Goal: Task Accomplishment & Management: Complete application form

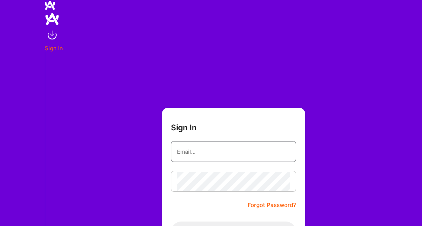
click at [268, 146] on input "email" at bounding box center [233, 151] width 113 height 19
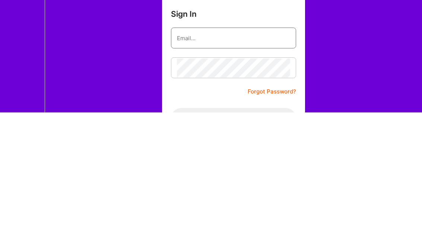
type input "[PERSON_NAME][EMAIL_ADDRESS][PERSON_NAME][DOMAIN_NAME]"
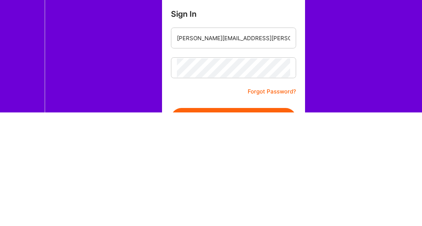
scroll to position [106, 0]
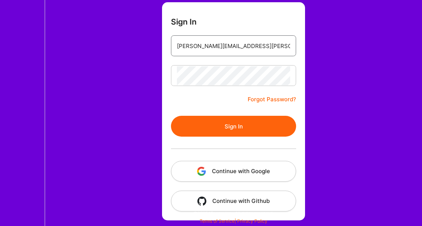
click at [270, 127] on button "Sign In" at bounding box center [233, 126] width 125 height 21
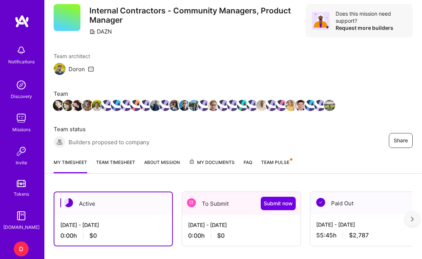
scroll to position [24, 0]
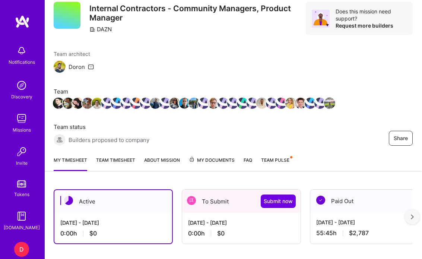
click at [236, 224] on div "[DATE] - [DATE]" at bounding box center [241, 222] width 106 height 8
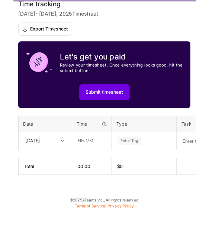
scroll to position [358, 0]
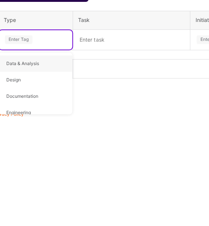
click at [124, 138] on textarea at bounding box center [131, 147] width 115 height 19
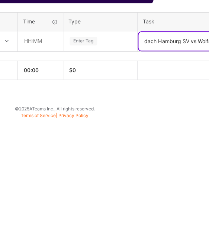
scroll to position [358, 21]
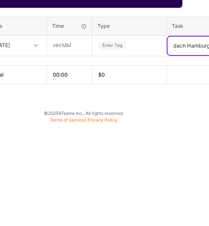
type textarea "dach Hamburg SV vs Wolfsburg"
click at [60, 137] on input "text" at bounding box center [69, 146] width 44 height 19
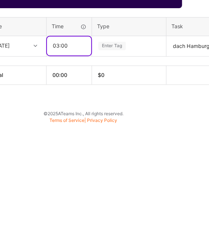
type input "03:00"
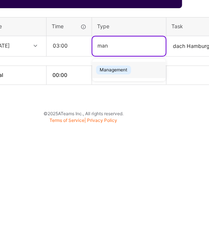
click at [130, 166] on span "Management" at bounding box center [113, 170] width 35 height 9
type input "man"
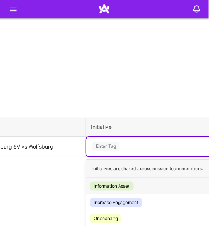
scroll to position [358, 206]
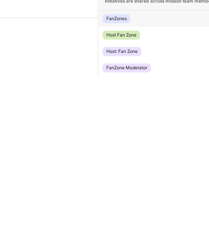
click at [112, 165] on div "FanZones" at bounding box center [116, 168] width 20 height 7
type input "fan"
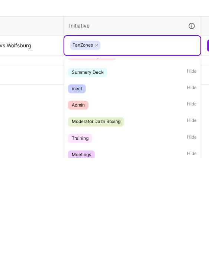
scroll to position [100, 0]
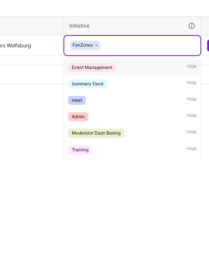
click at [80, 165] on div "Event Management" at bounding box center [92, 168] width 41 height 7
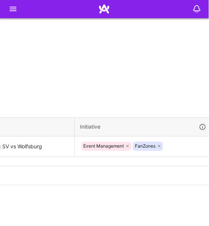
scroll to position [358, 258]
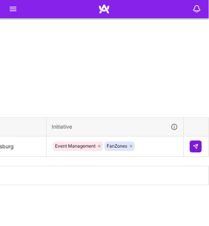
click at [194, 147] on img at bounding box center [196, 147] width 6 height 6
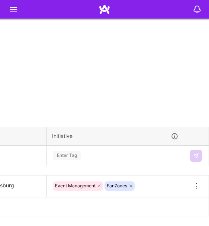
scroll to position [314, 0]
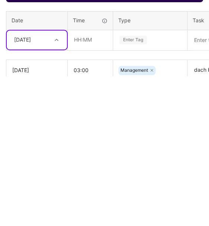
click at [85, 181] on input "text" at bounding box center [90, 190] width 44 height 19
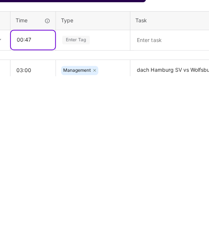
scroll to position [314, 65]
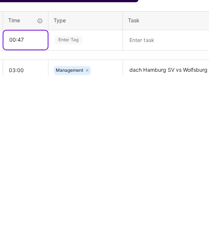
type input "00:47"
click at [151, 181] on textarea at bounding box center [181, 190] width 115 height 19
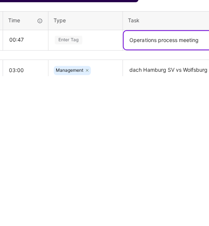
type textarea "Operations process meeting"
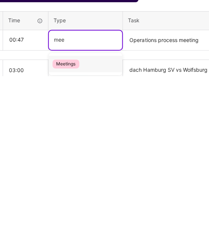
click at [71, 210] on span "Meetings" at bounding box center [65, 214] width 27 height 9
type input "mee"
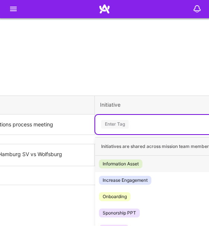
scroll to position [380, 206]
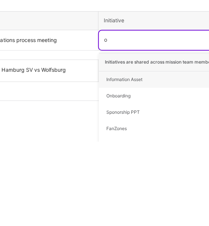
type input "op"
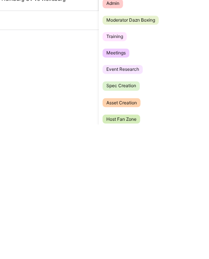
scroll to position [152, 0]
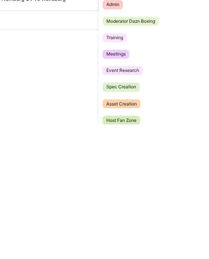
click at [109, 185] on div "Meetings" at bounding box center [115, 188] width 19 height 7
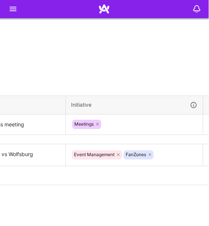
scroll to position [380, 258]
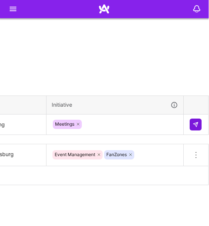
click at [201, 120] on button at bounding box center [196, 125] width 12 height 12
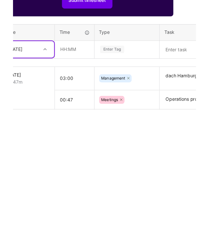
scroll to position [406, 20]
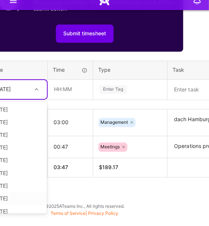
click at [22, 203] on div "[DATE]" at bounding box center [17, 207] width 60 height 13
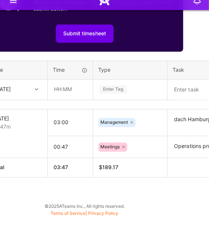
type textarea "Operations process meeting"
type input "mee"
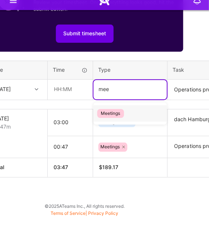
click at [112, 118] on span "Meetings" at bounding box center [111, 122] width 27 height 9
type input "mee"
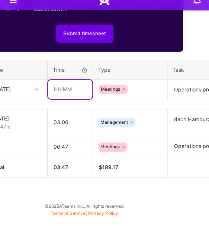
click at [69, 94] on input "text" at bounding box center [70, 98] width 44 height 19
type input "00:47"
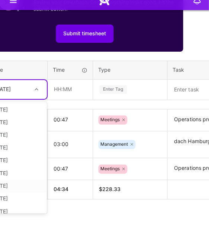
click at [24, 188] on div "[DATE]" at bounding box center [17, 194] width 60 height 13
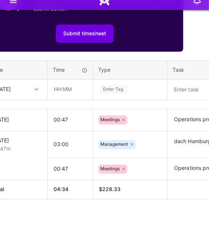
click at [87, 89] on input "text" at bounding box center [70, 98] width 44 height 19
type input "03:00"
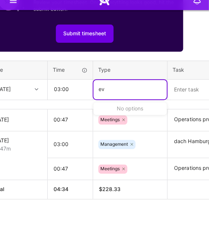
type input "e"
click at [132, 118] on span "Management" at bounding box center [115, 122] width 35 height 9
type input "man"
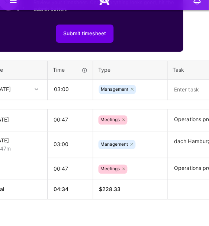
type input "even"
type input "fan"
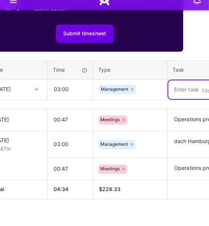
paste textarea "dach Hamburg SV vs Wolfsburg"
type textarea "dach Hamburg SV vs Wolfsburg"
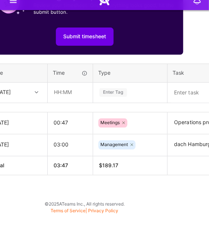
type textarea "WSC meeting"
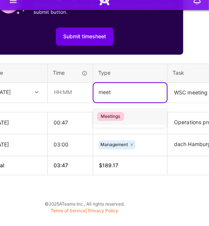
click at [106, 121] on span "Meetings" at bounding box center [111, 125] width 27 height 9
type input "meet"
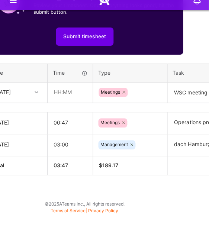
type input "vendor relation"
click at [86, 103] on input "text" at bounding box center [70, 101] width 44 height 19
type input "00:30"
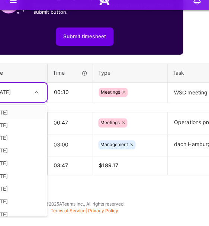
click at [19, 204] on div "[DATE]" at bounding box center [17, 210] width 60 height 13
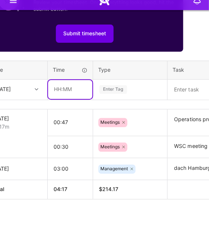
click at [87, 107] on input "text" at bounding box center [70, 98] width 44 height 19
type input "00:41"
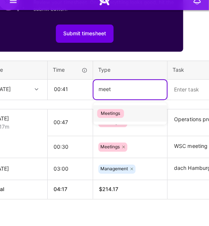
click at [98, 127] on span "Meetings" at bounding box center [111, 122] width 27 height 9
type input "meet"
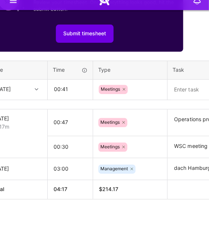
type textarea "MOD Training (Anads meeting)"
type input "meet"
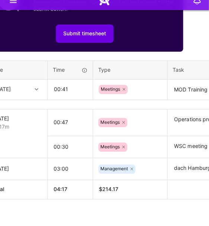
type input "fan"
